Goal: Use online tool/utility: Utilize a website feature to perform a specific function

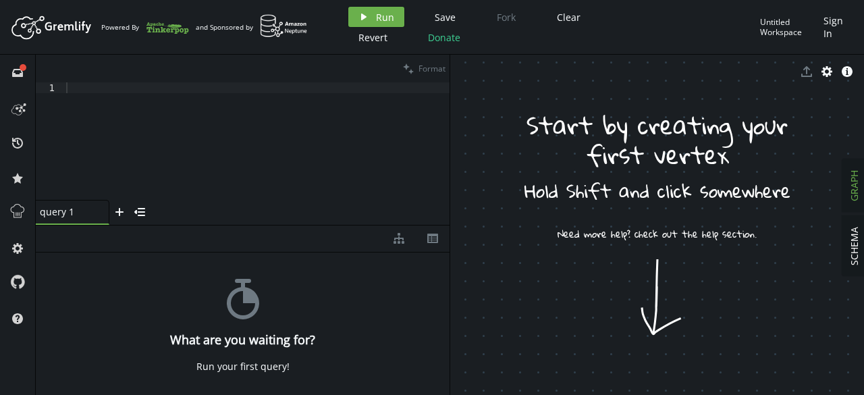
drag, startPoint x: 658, startPoint y: 293, endPoint x: 632, endPoint y: 268, distance: 36.3
drag, startPoint x: 630, startPoint y: 264, endPoint x: 681, endPoint y: 196, distance: 85.3
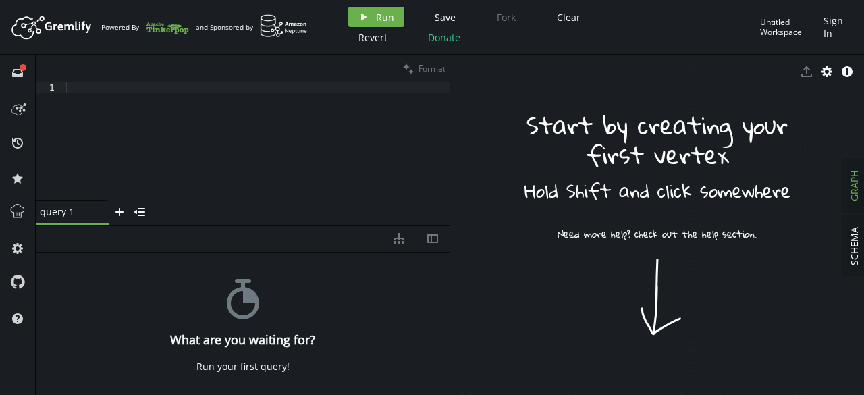
drag, startPoint x: 651, startPoint y: 281, endPoint x: 659, endPoint y: 246, distance: 35.4
drag, startPoint x: 659, startPoint y: 246, endPoint x: 686, endPoint y: 276, distance: 40.1
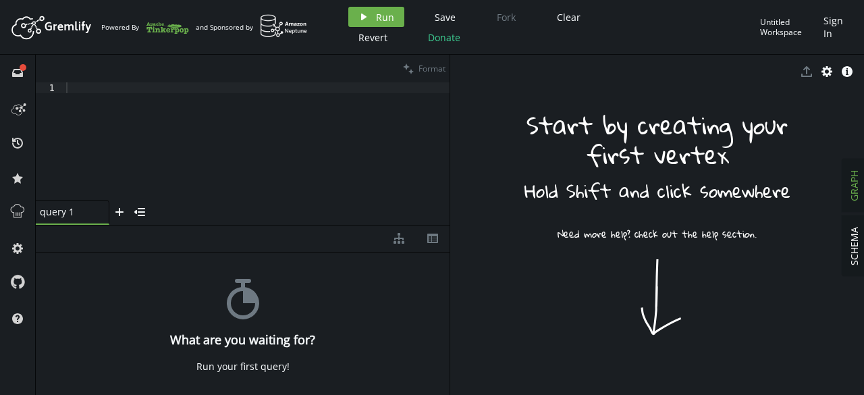
click at [627, 261] on rect at bounding box center [630, 286] width 184 height 184
click at [627, 261] on rect at bounding box center [631, 286] width 188 height 188
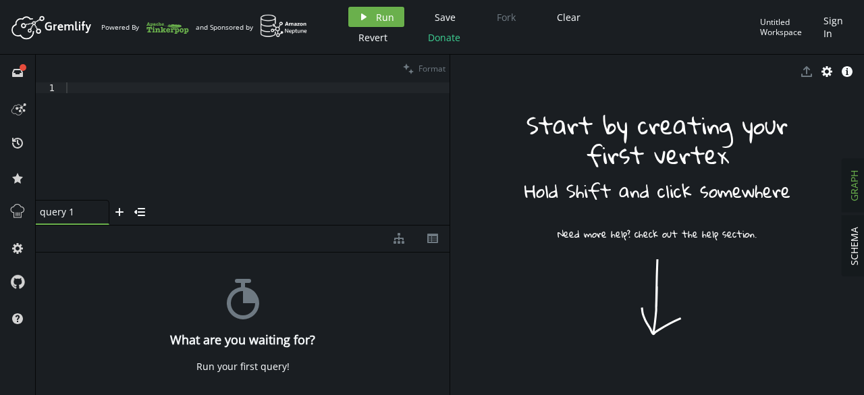
click at [627, 261] on rect at bounding box center [631, 286] width 188 height 188
drag, startPoint x: 627, startPoint y: 261, endPoint x: 618, endPoint y: 227, distance: 35.1
click at [618, 227] on rect at bounding box center [633, 324] width 392 height 392
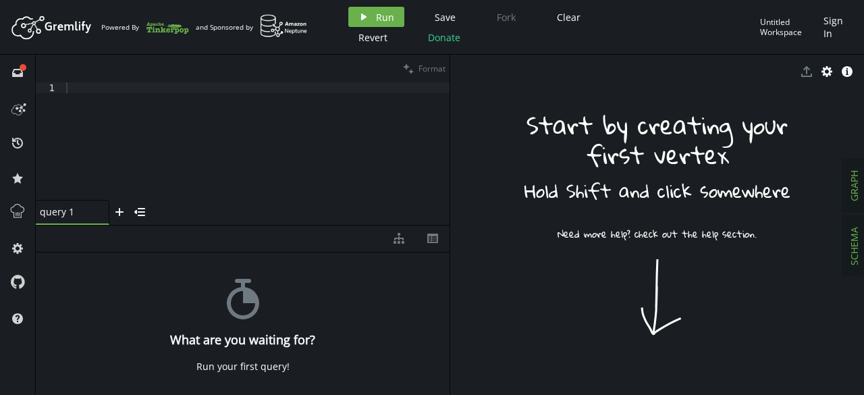
click at [863, 252] on button "SCHEMA" at bounding box center [854, 246] width 24 height 60
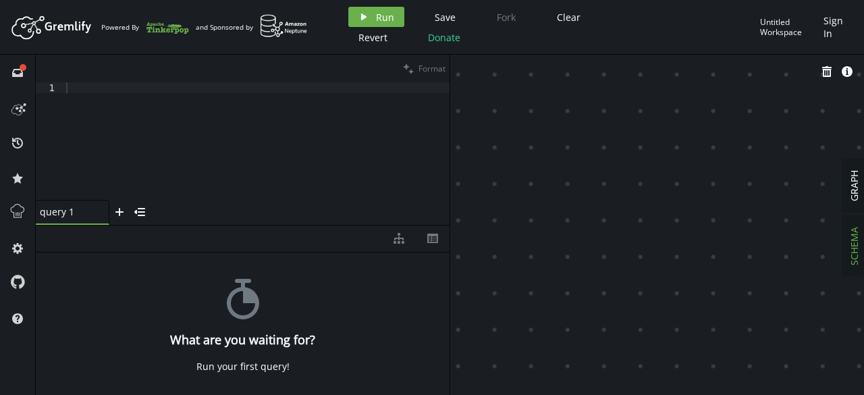
drag, startPoint x: 637, startPoint y: 182, endPoint x: 727, endPoint y: 249, distance: 112.3
drag, startPoint x: 590, startPoint y: 143, endPoint x: 863, endPoint y: 323, distance: 327.1
click at [863, 323] on div "SCHEMA GRAPH trash info-sign" at bounding box center [657, 225] width 414 height 340
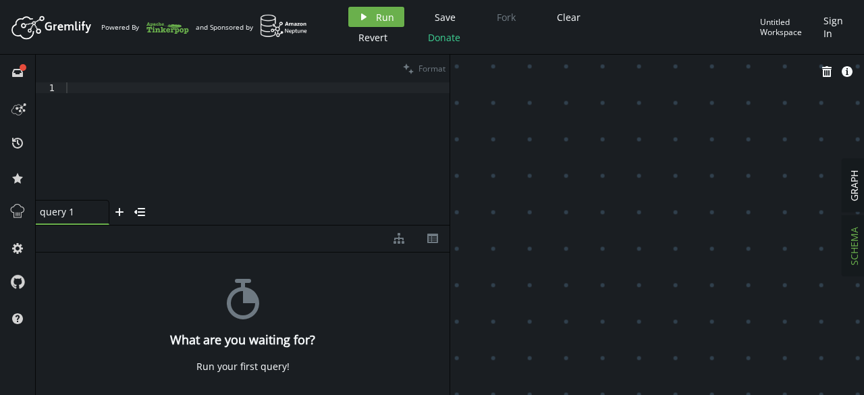
click at [389, 20] on span "Run" at bounding box center [385, 17] width 18 height 13
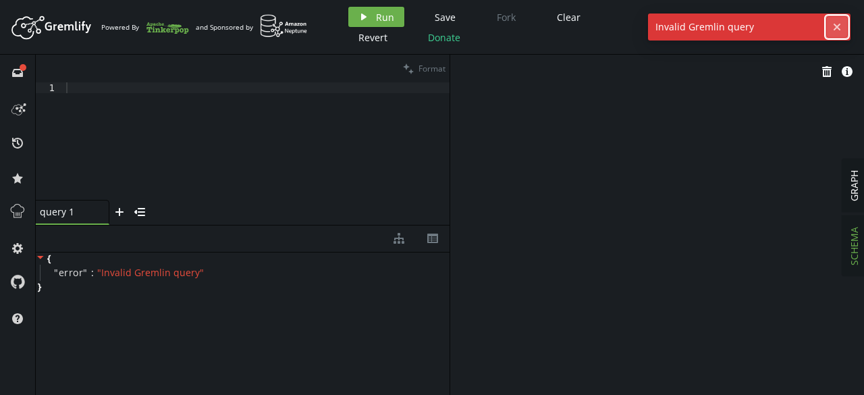
click at [839, 28] on icon "button" at bounding box center [837, 27] width 7 height 7
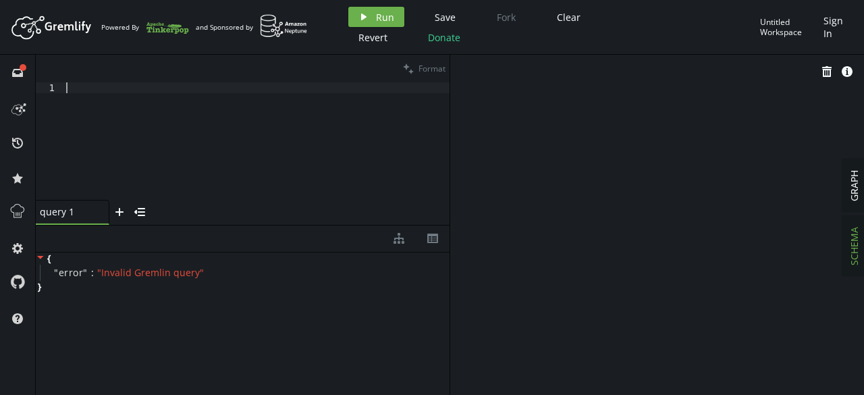
click at [211, 163] on div at bounding box center [256, 151] width 386 height 139
click at [197, 93] on div at bounding box center [256, 151] width 386 height 139
paste textarea "g.V().values('name')"
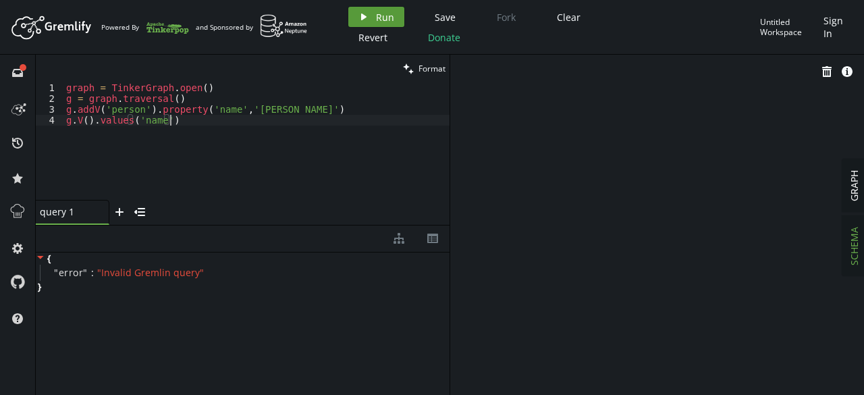
click at [394, 14] on button "play Run" at bounding box center [376, 17] width 56 height 20
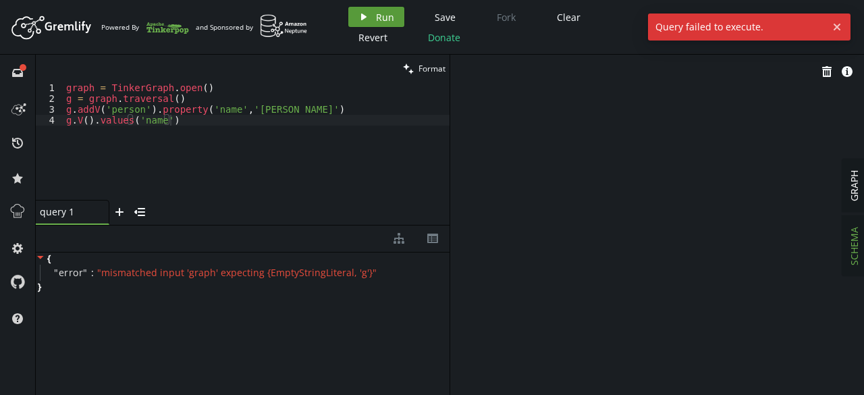
click at [379, 14] on span "Run" at bounding box center [385, 17] width 18 height 13
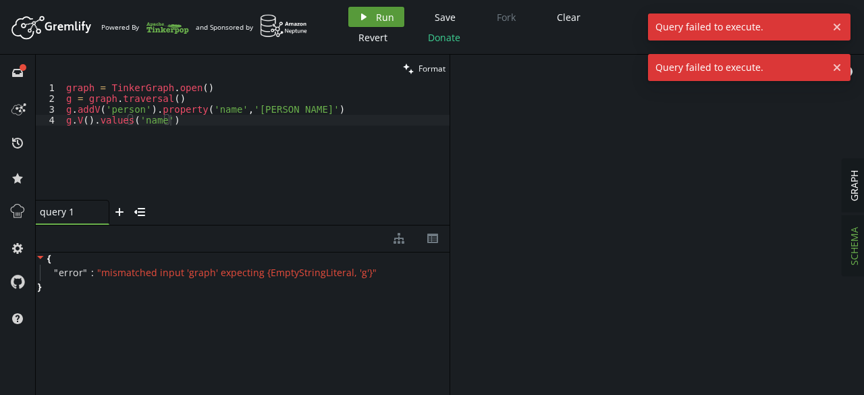
click at [379, 14] on span "Run" at bounding box center [385, 17] width 18 height 13
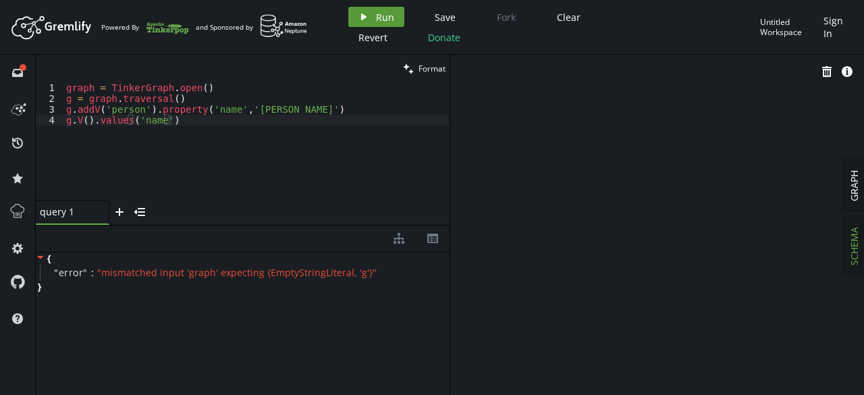
click at [379, 14] on span "Run" at bounding box center [385, 17] width 18 height 13
click at [275, 155] on div "graph = TinkerGraph . open ( ) g = graph . traversal ( ) g . addV ( 'person' ) …" at bounding box center [256, 151] width 386 height 139
click at [432, 68] on span "Format" at bounding box center [432, 68] width 27 height 11
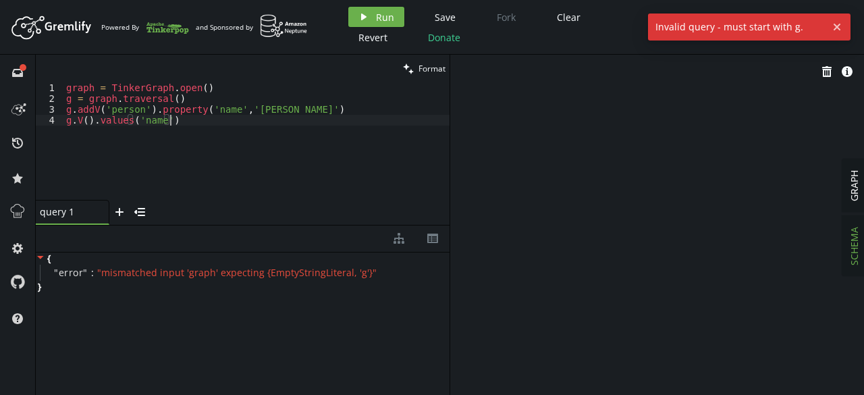
drag, startPoint x: 273, startPoint y: 152, endPoint x: 222, endPoint y: 137, distance: 53.4
click at [222, 137] on div "graph = TinkerGraph . open ( ) g = graph . traversal ( ) g . addV ( 'person' ) …" at bounding box center [256, 151] width 386 height 139
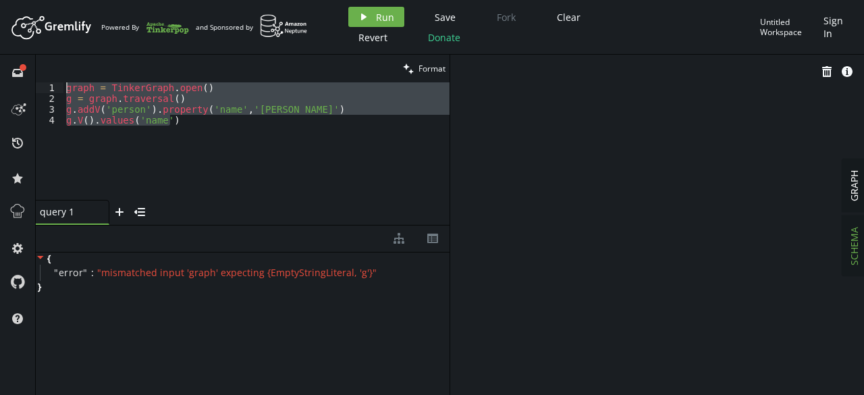
drag, startPoint x: 222, startPoint y: 137, endPoint x: 63, endPoint y: 89, distance: 165.7
click at [63, 89] on div "graph = TinkerGraph . open ( ) g = graph . traversal ( ) g . addV ( 'person' ) …" at bounding box center [256, 151] width 386 height 139
type textarea "graph = [DOMAIN_NAME]() g = [DOMAIN_NAME]()"
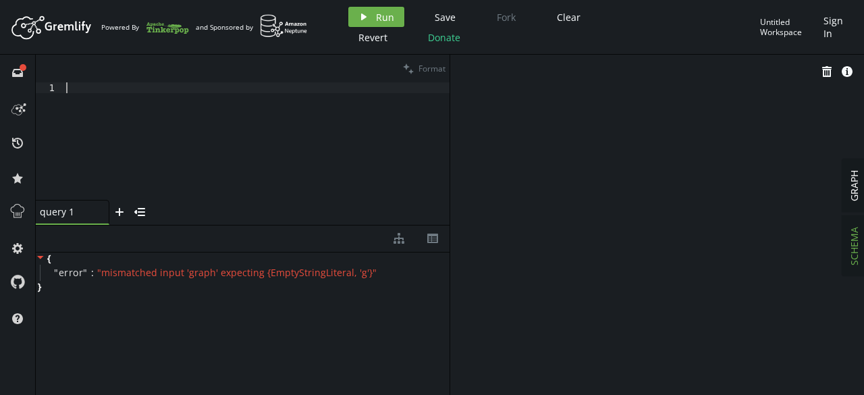
click at [247, 100] on div at bounding box center [256, 151] width 386 height 139
click at [220, 130] on div at bounding box center [256, 151] width 386 height 139
paste textarea "g = graph.traversal()"
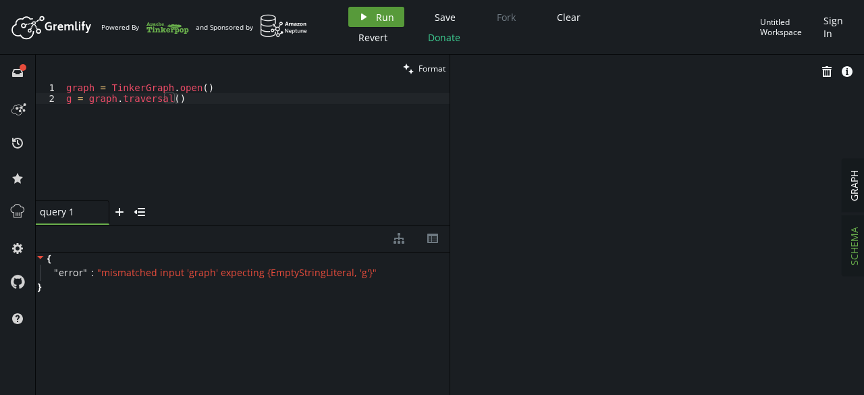
click at [373, 25] on button "play Run" at bounding box center [376, 17] width 56 height 20
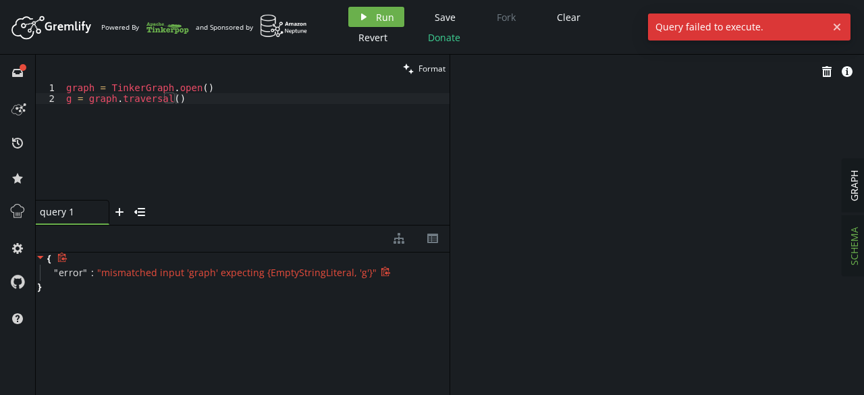
click at [308, 271] on span "" mismatched input 'graph' expecting {EmptyStringLiteral, 'g'} "" at bounding box center [236, 272] width 279 height 13
drag, startPoint x: 308, startPoint y: 271, endPoint x: 281, endPoint y: 277, distance: 27.0
click at [281, 277] on span "" mismatched input 'graph' expecting {EmptyStringLiteral, 'g'} "" at bounding box center [236, 272] width 279 height 13
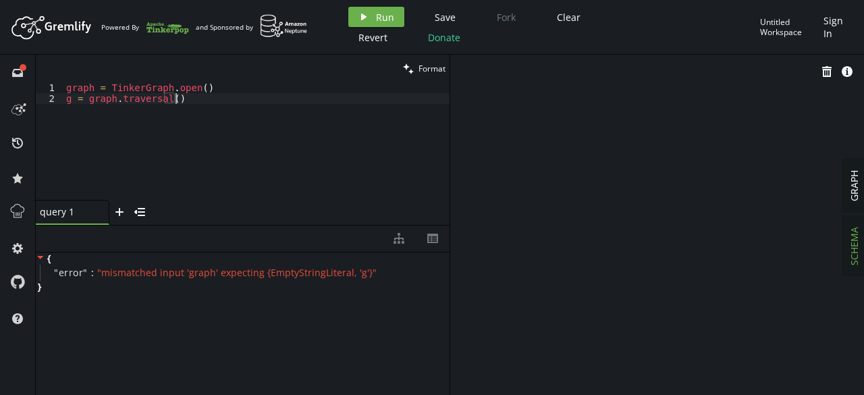
click at [297, 95] on div "graph = TinkerGraph . open ( ) g = graph . [GEOGRAPHIC_DATA] ( )" at bounding box center [256, 151] width 386 height 139
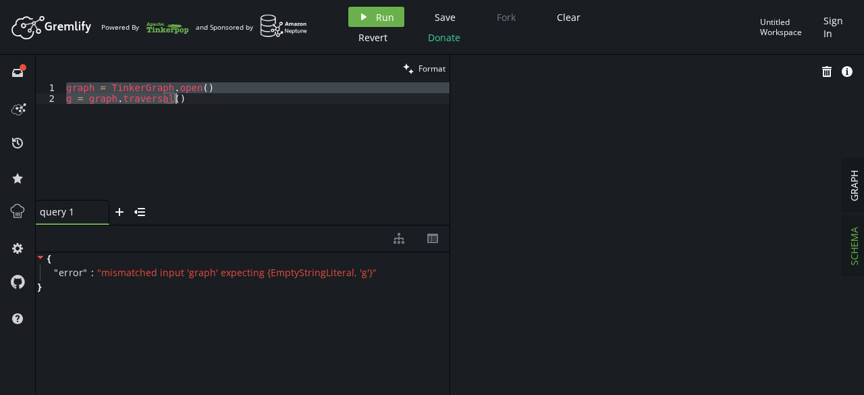
paste textarea ".addE('knows').from(v2).to(v3).property('since',2018).iterate"
type textarea "g.addE('knows').from(v2).to(v3).property('since',2018).iterate()"
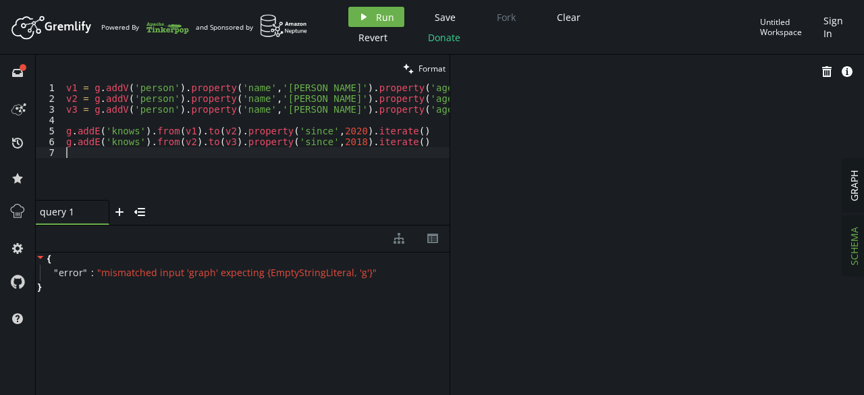
type textarea "g.addE('knows').from(v2).to(v3).property('since',2018).iterate()"
click at [379, 13] on span "Run" at bounding box center [385, 17] width 18 height 13
